Goal: Transaction & Acquisition: Purchase product/service

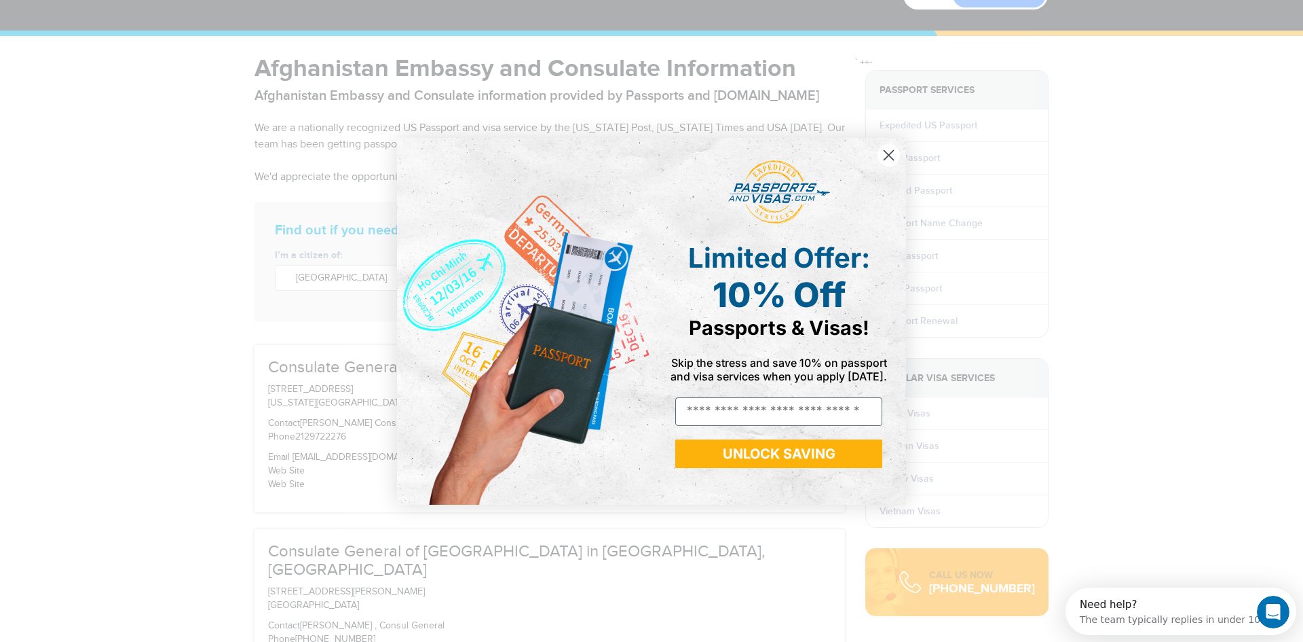
click at [889, 151] on circle "Close dialog" at bounding box center [889, 154] width 22 height 22
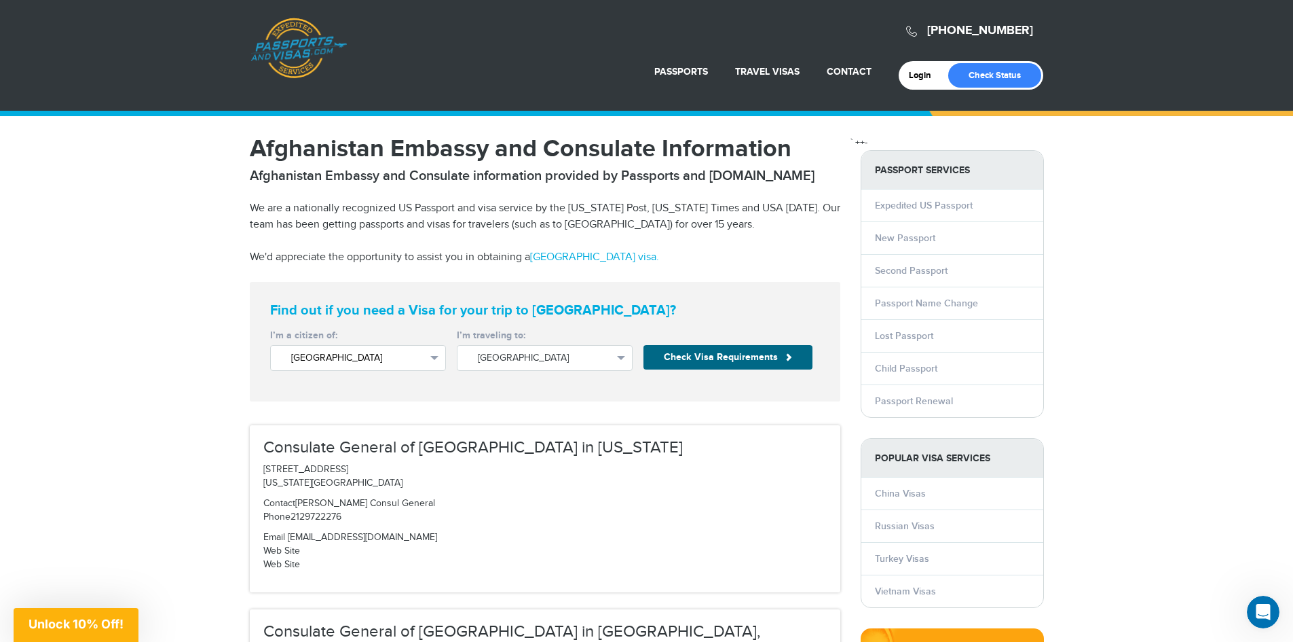
click at [425, 360] on button "United States" at bounding box center [358, 358] width 176 height 26
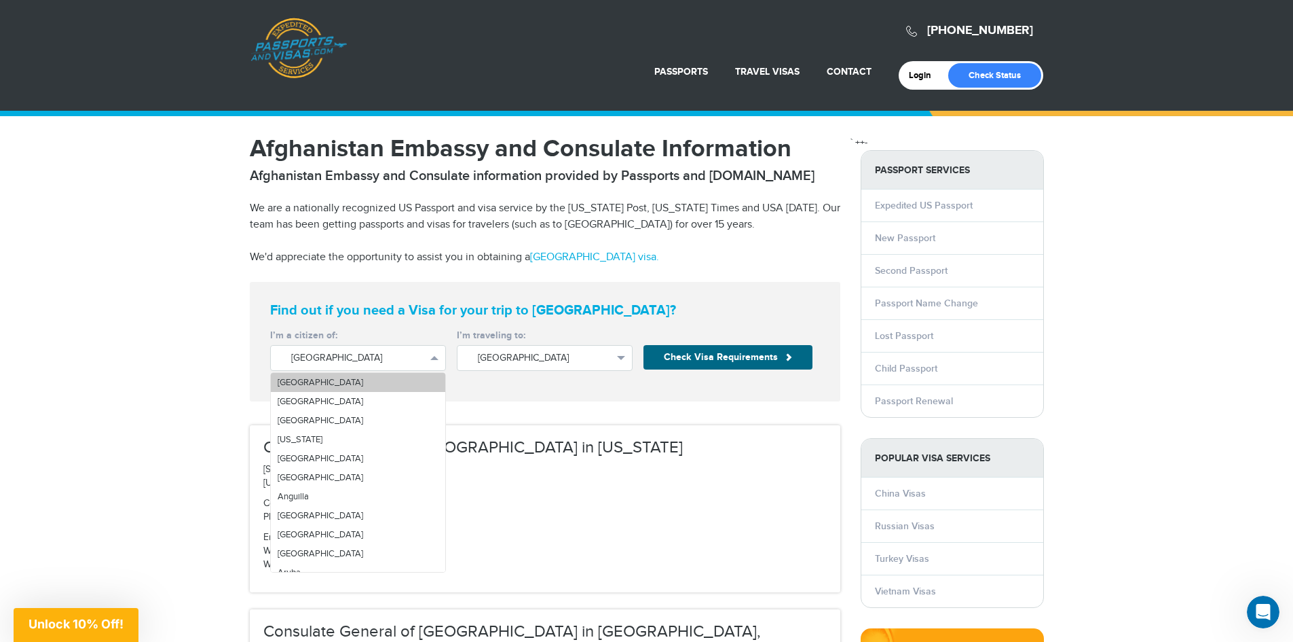
click at [403, 377] on link "Afghanistan" at bounding box center [358, 382] width 174 height 19
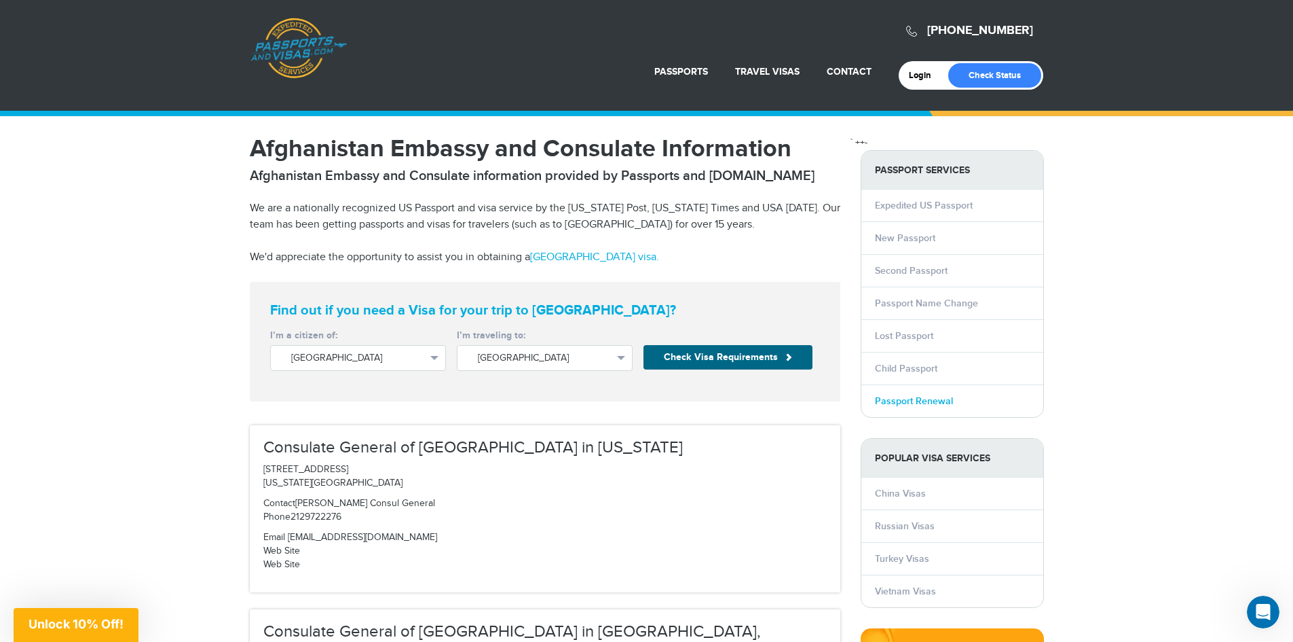
click at [909, 398] on link "Passport Renewal" at bounding box center [914, 401] width 78 height 12
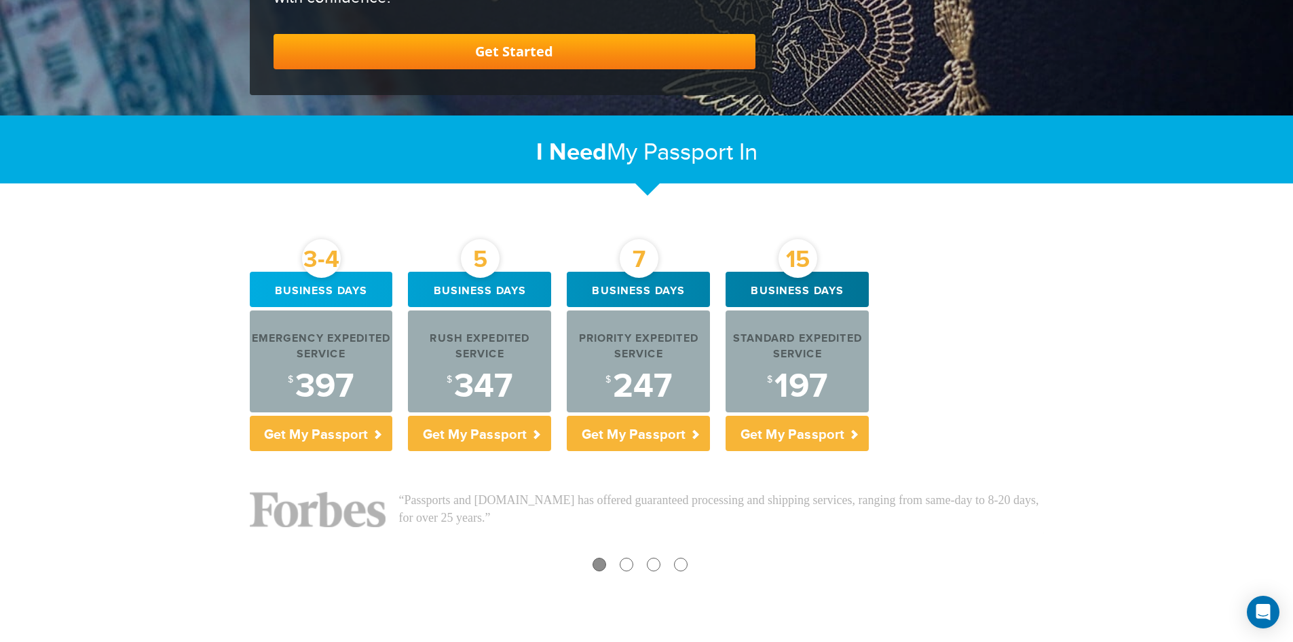
scroll to position [354, 0]
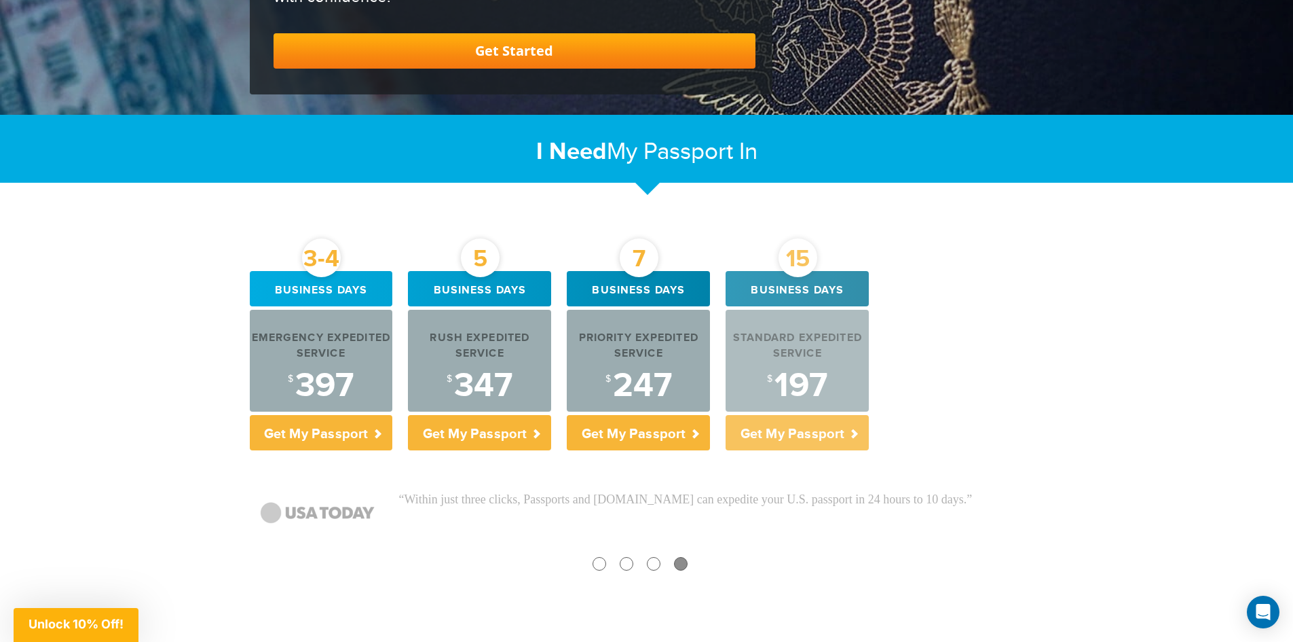
click at [809, 420] on p "Get My Passport" at bounding box center [797, 432] width 143 height 35
